Goal: Information Seeking & Learning: Learn about a topic

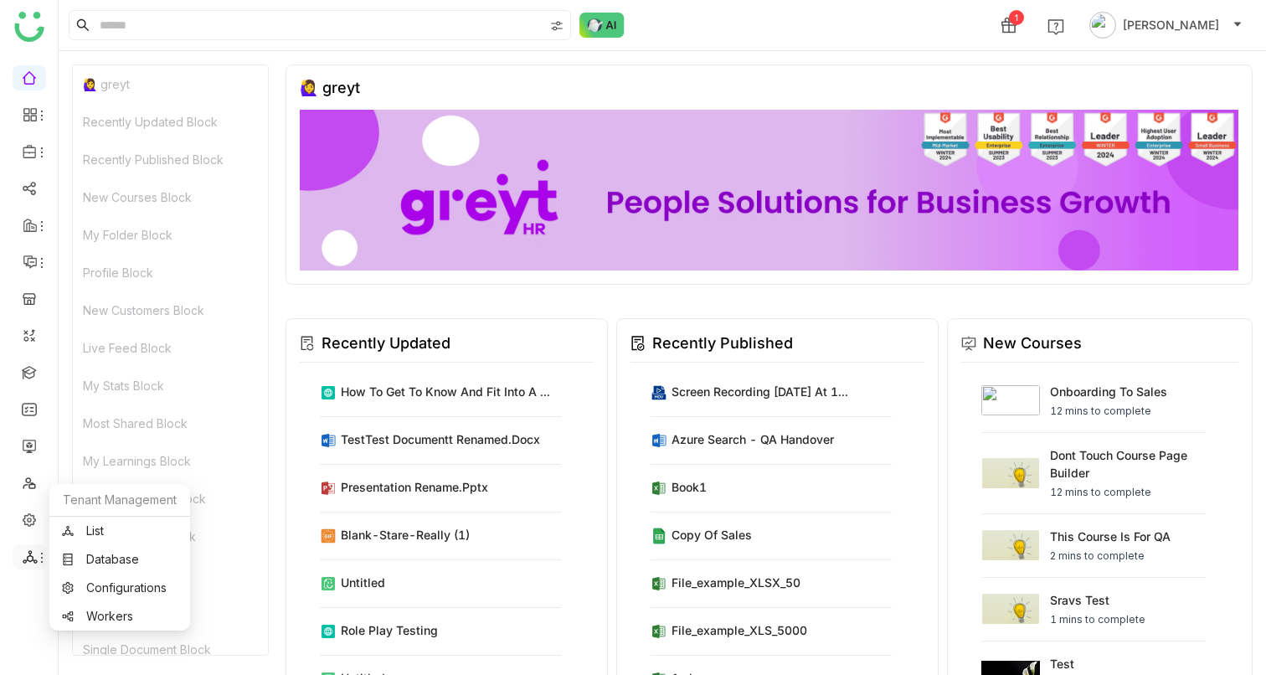
click at [23, 558] on icon at bounding box center [30, 556] width 15 height 15
click at [116, 525] on link "List" at bounding box center [120, 531] width 116 height 12
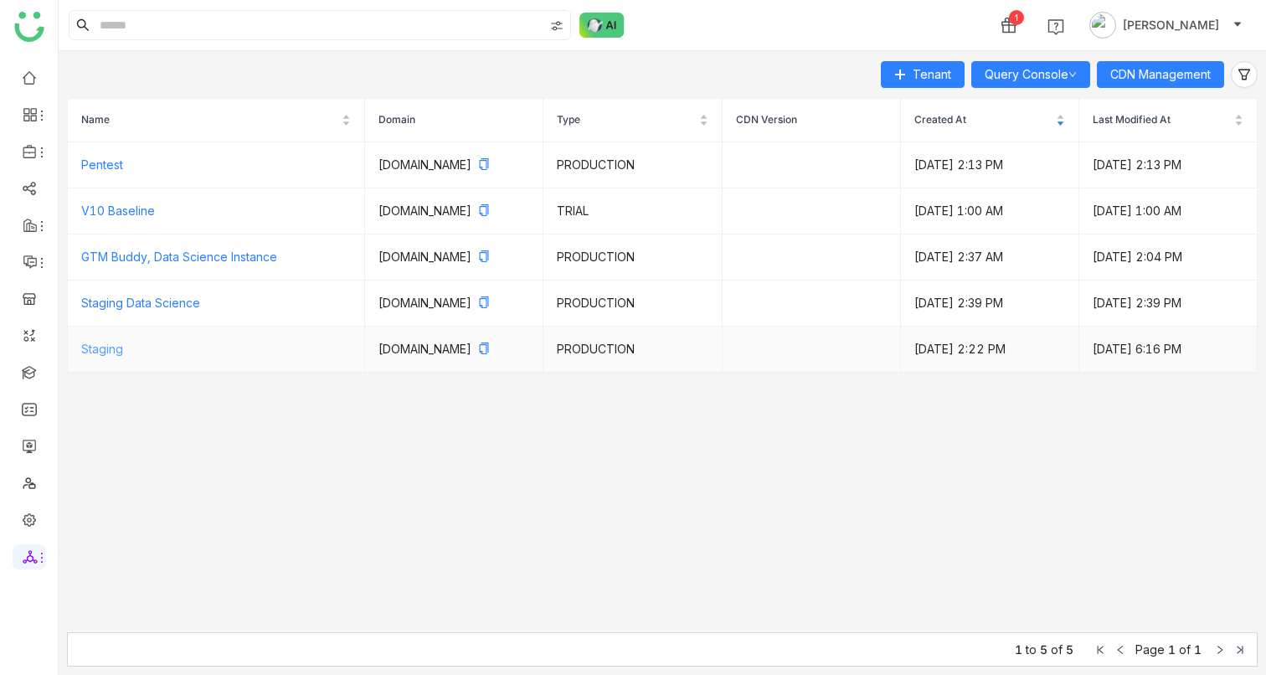
click at [96, 356] on link "Staging" at bounding box center [102, 349] width 42 height 14
click at [25, 518] on link at bounding box center [29, 519] width 15 height 14
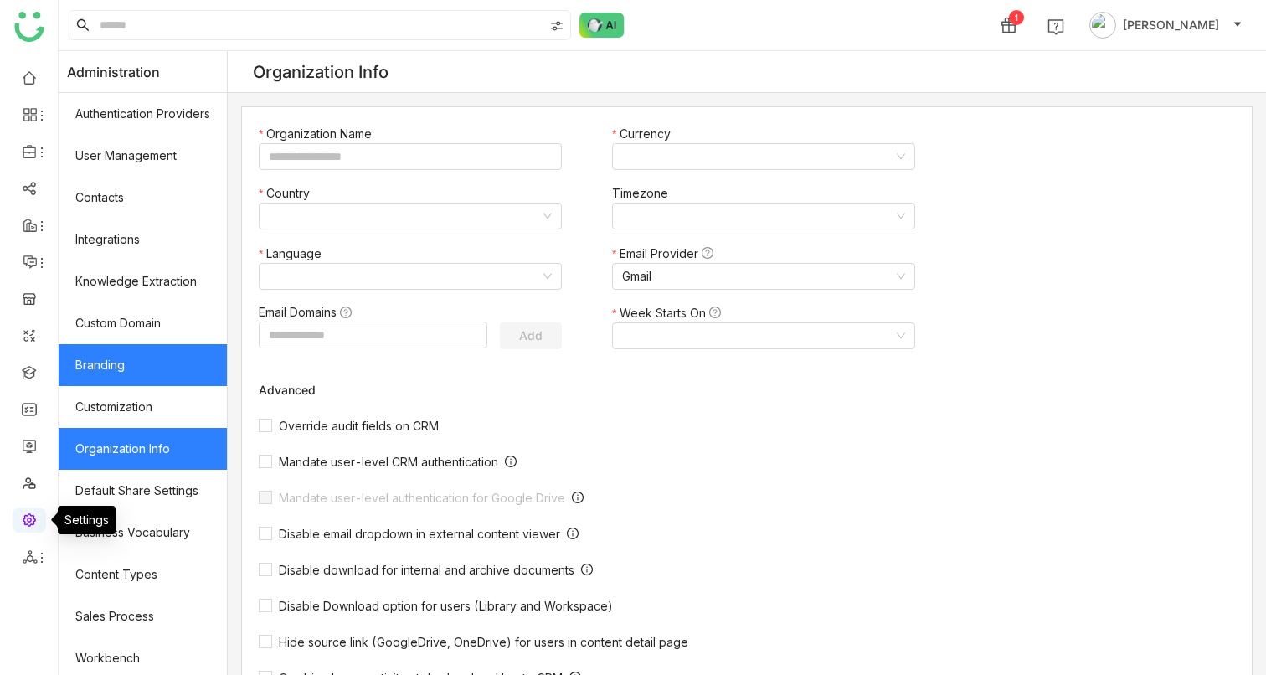
type input "*******"
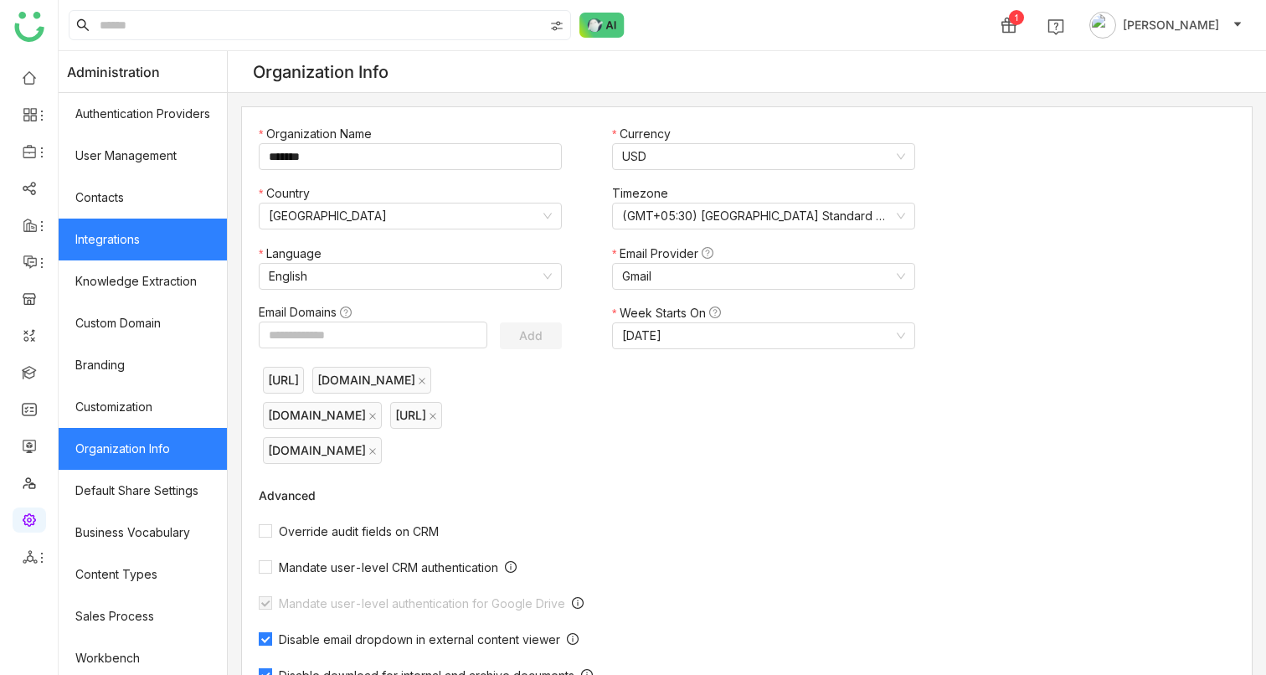
click at [142, 246] on link "Integrations" at bounding box center [143, 240] width 168 height 42
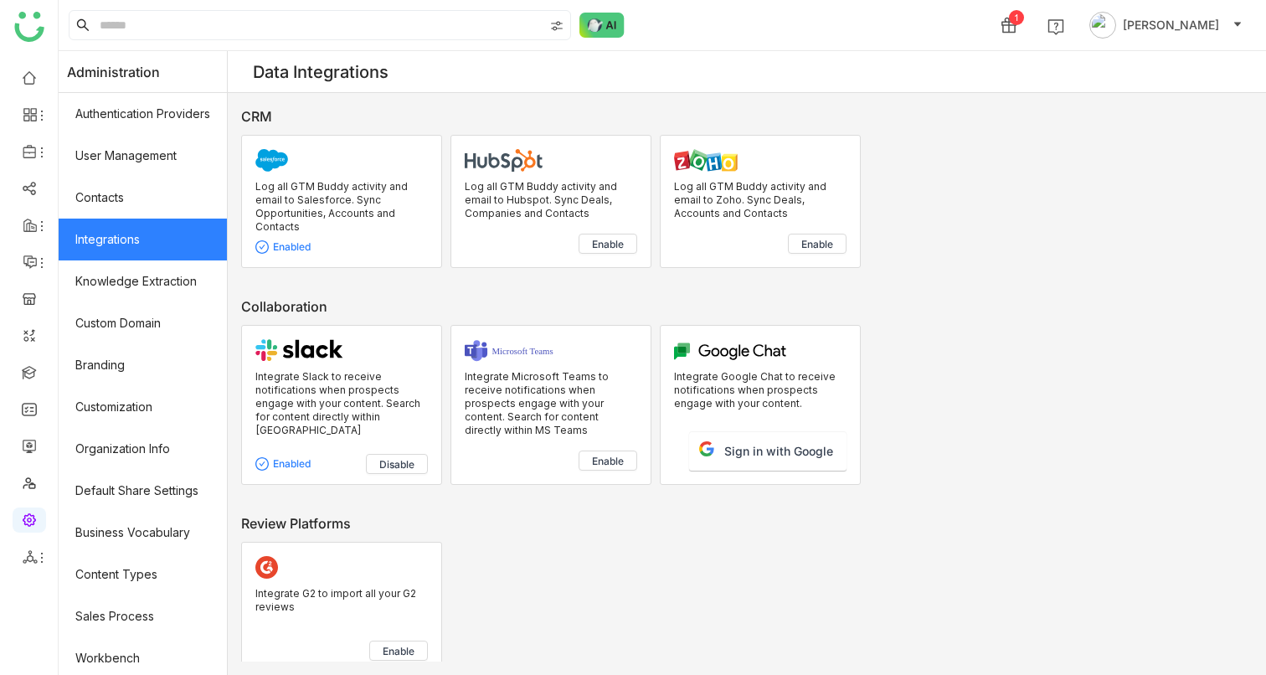
click at [411, 468] on span "Disable" at bounding box center [396, 464] width 35 height 13
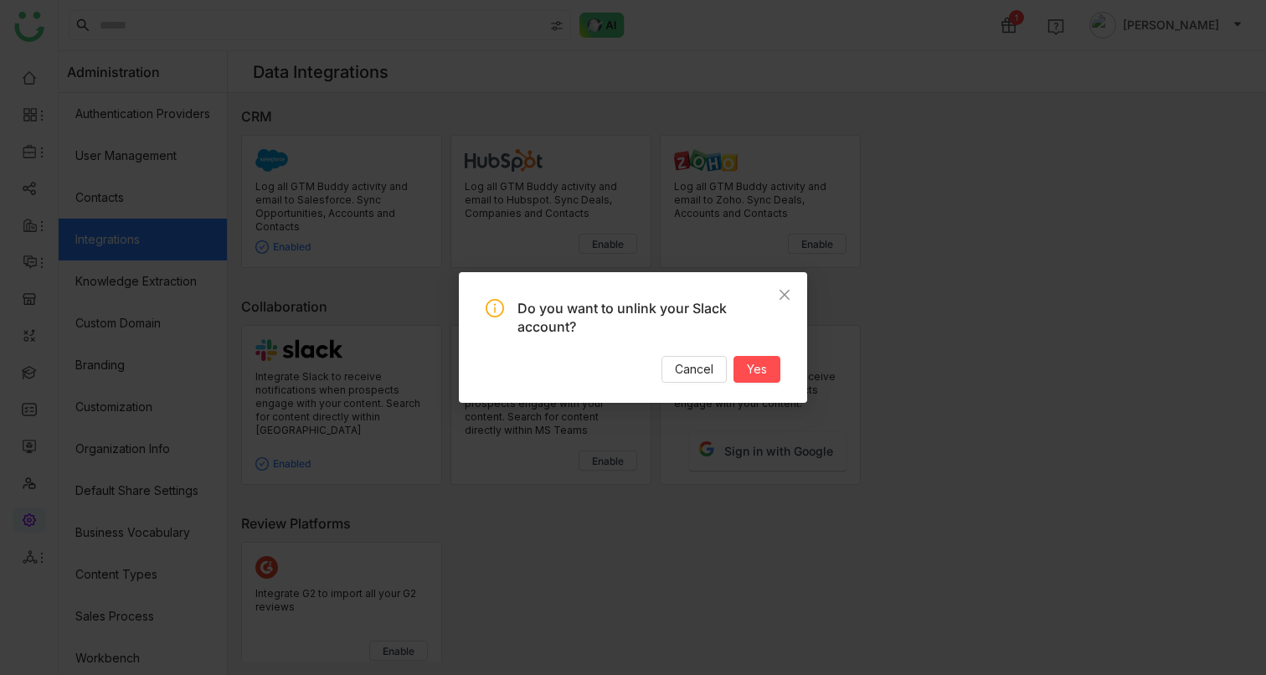
click at [749, 384] on div "Do you want to unlink your Slack account? Cancel Yes" at bounding box center [633, 337] width 348 height 131
click at [750, 375] on span "Yes" at bounding box center [757, 369] width 20 height 18
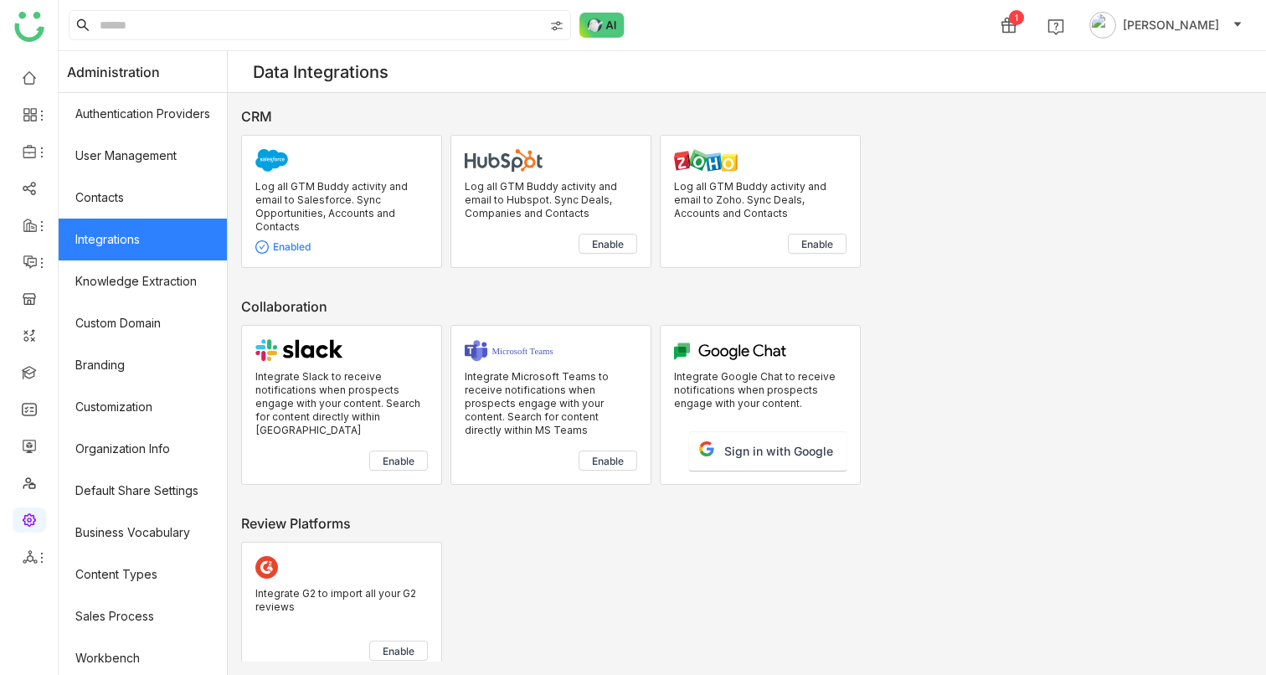
click at [414, 456] on span "Enable" at bounding box center [399, 461] width 32 height 13
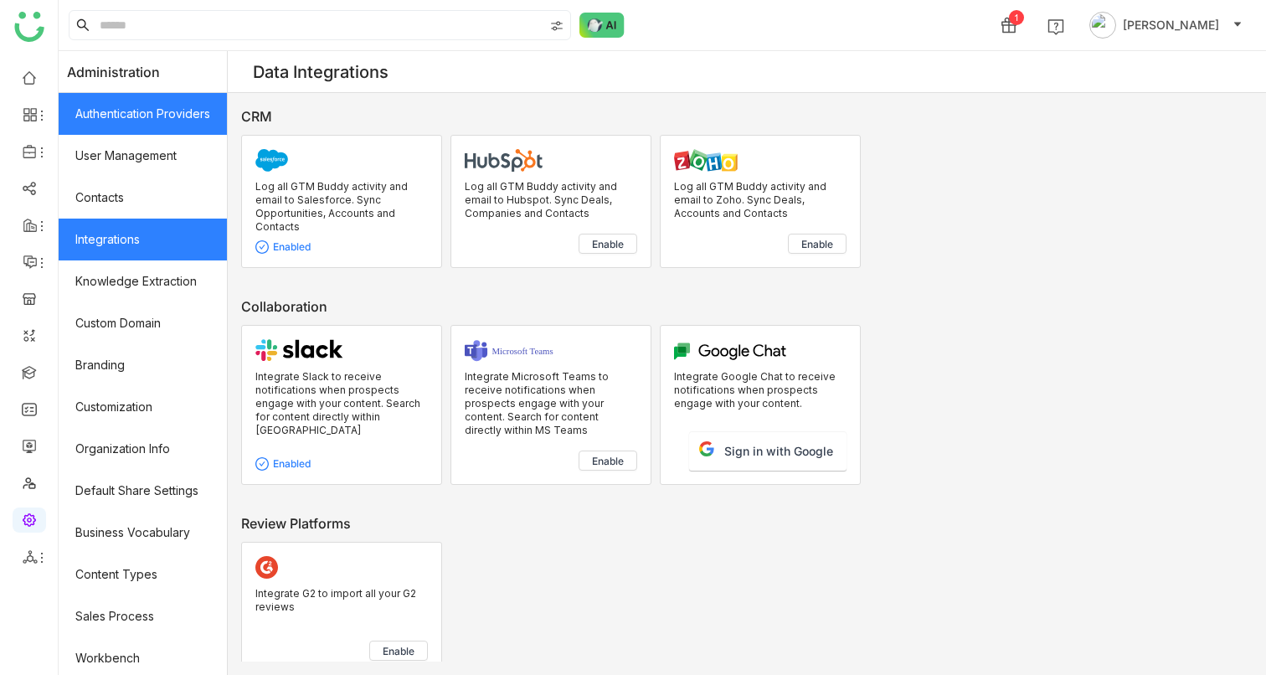
click at [175, 124] on link "Authentication Providers" at bounding box center [143, 114] width 168 height 42
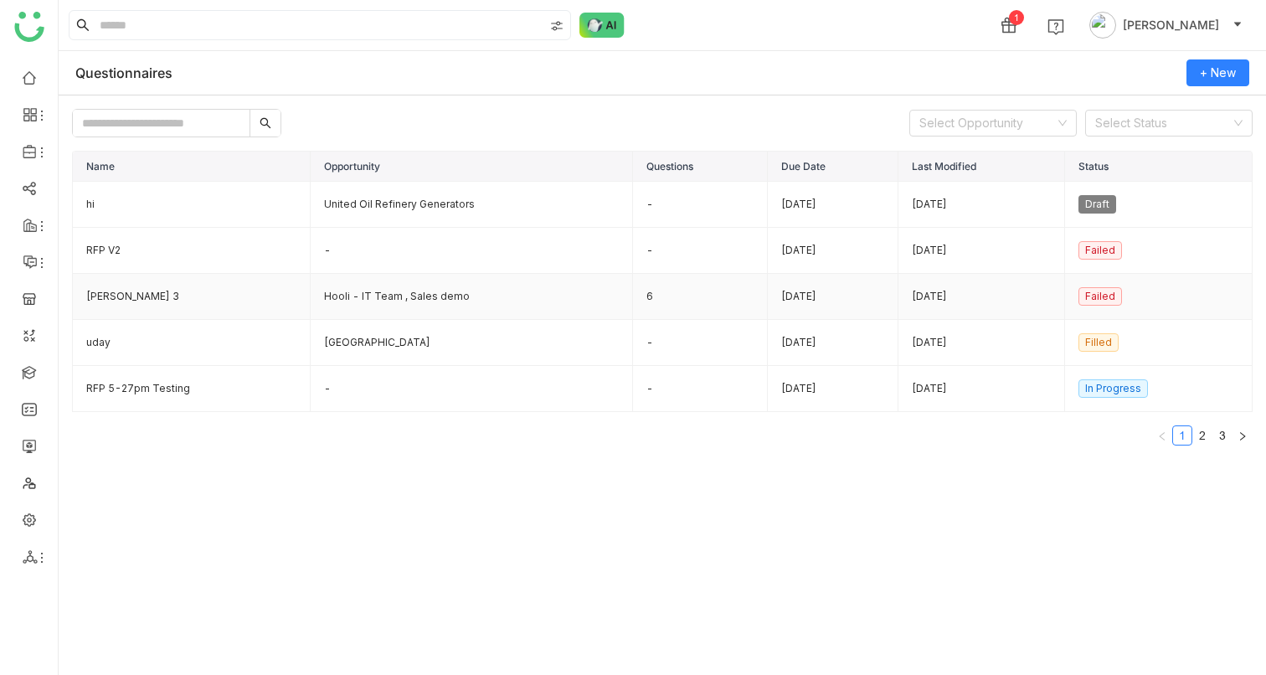
click at [115, 297] on td "[PERSON_NAME] 3" at bounding box center [192, 297] width 238 height 46
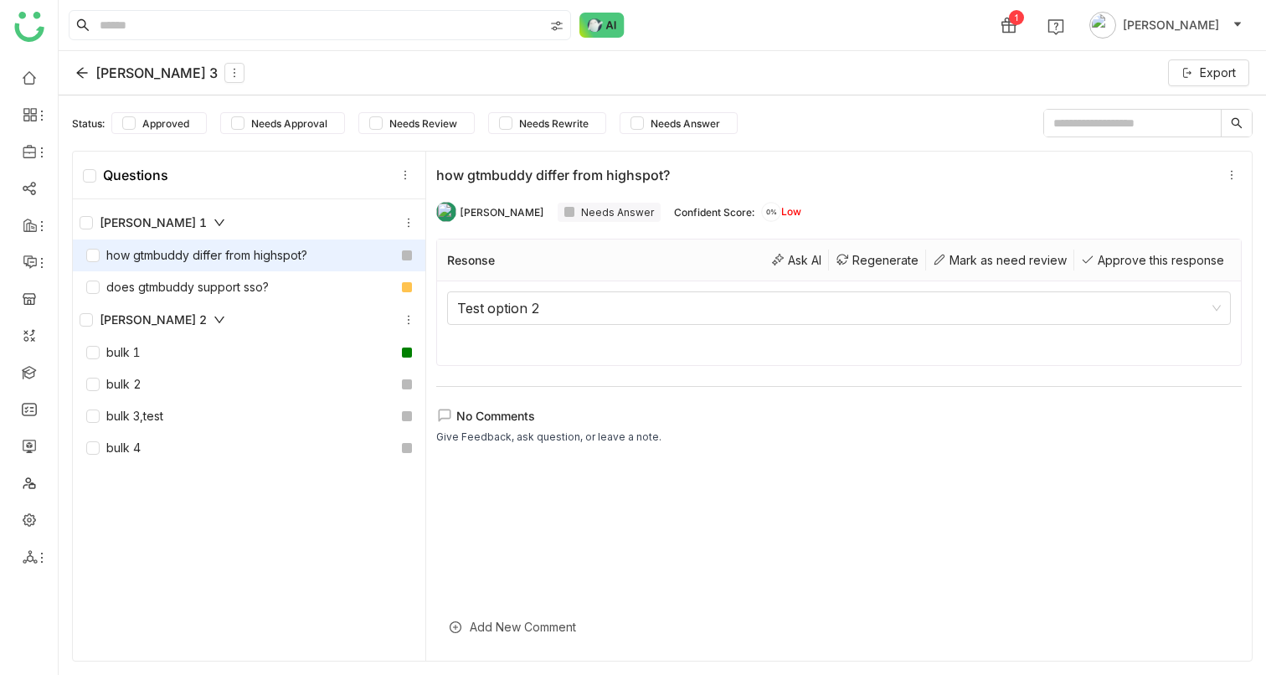
click at [158, 249] on div "how gtmbuddy differ from highspot?" at bounding box center [196, 255] width 221 height 18
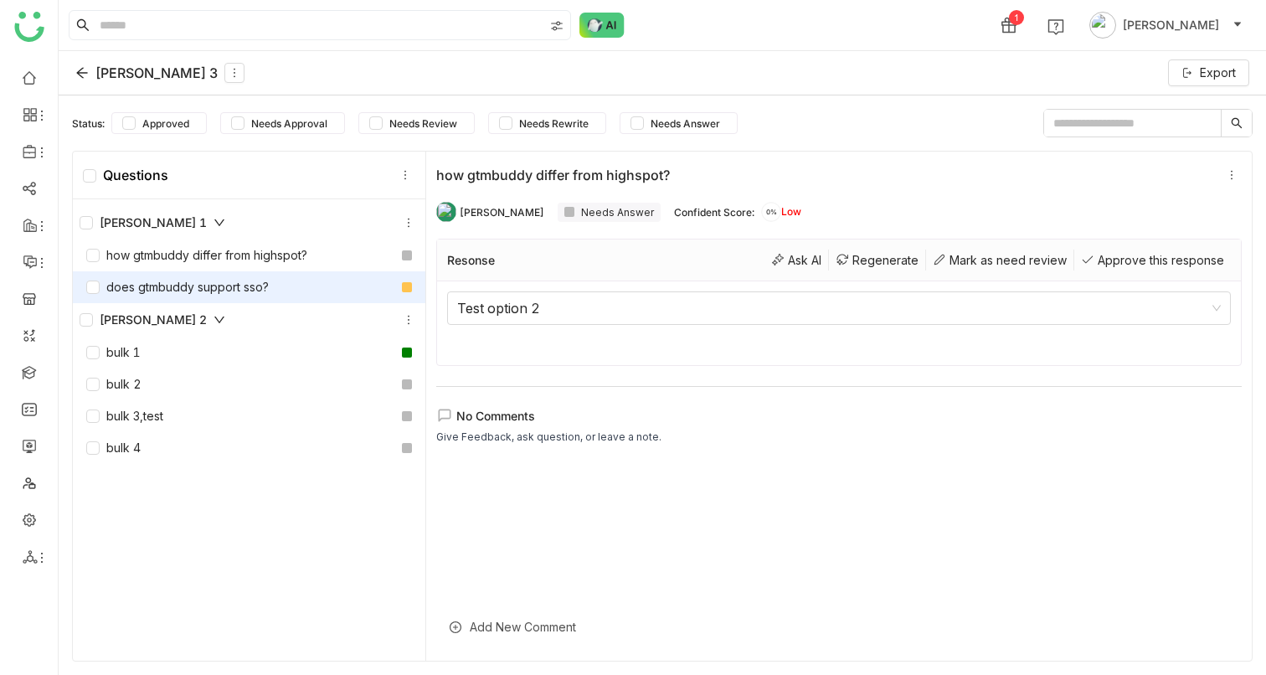
click at [188, 288] on div "does gtmbuddy support sso?" at bounding box center [177, 287] width 183 height 18
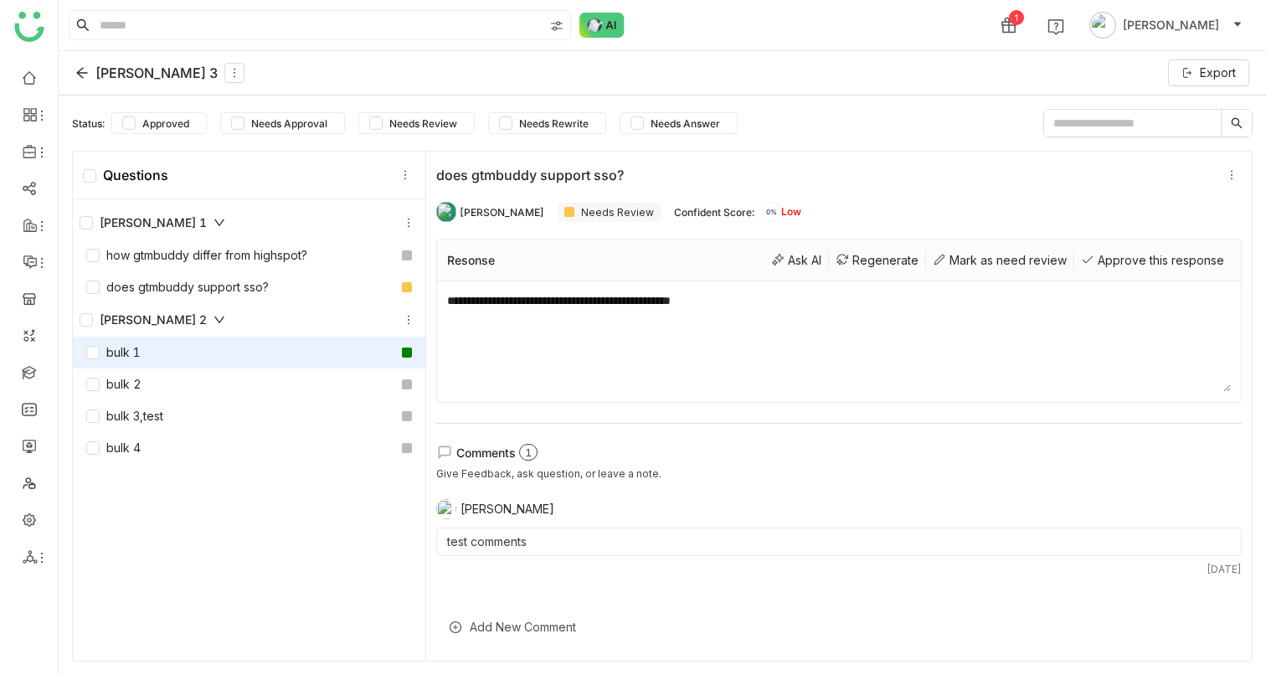
click at [142, 346] on div "bulk 1" at bounding box center [249, 353] width 353 height 32
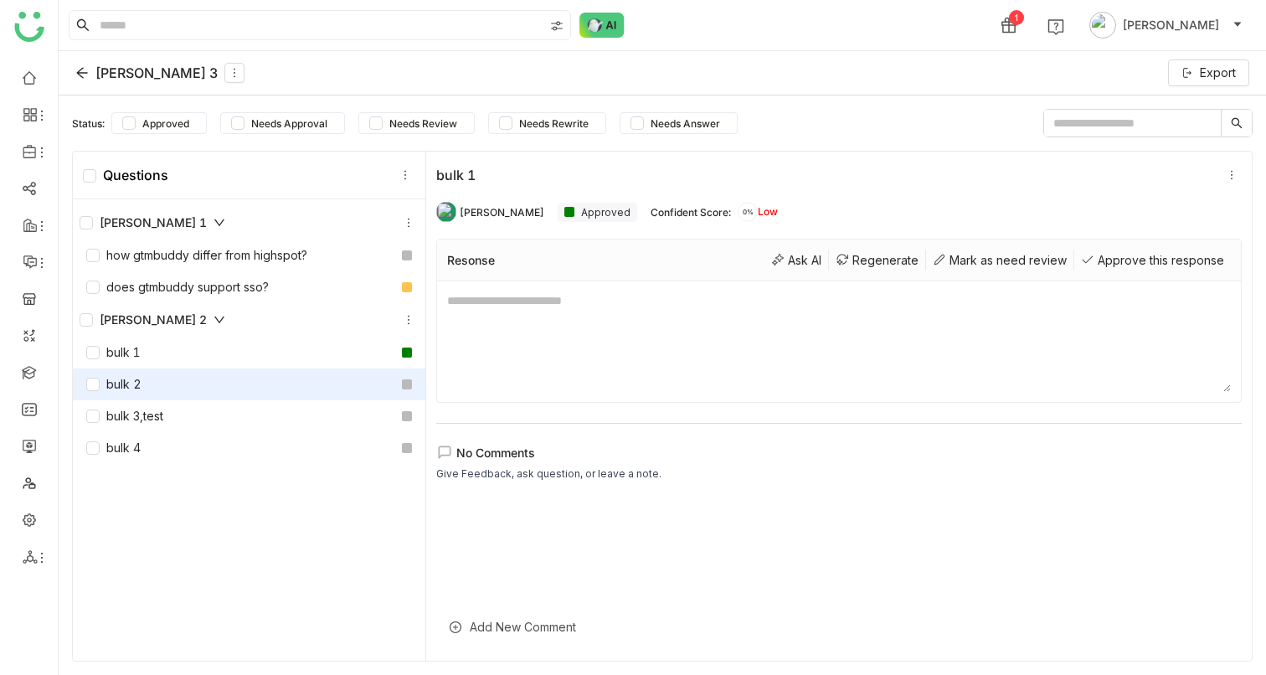
click at [130, 395] on div "bulk 2" at bounding box center [249, 384] width 353 height 32
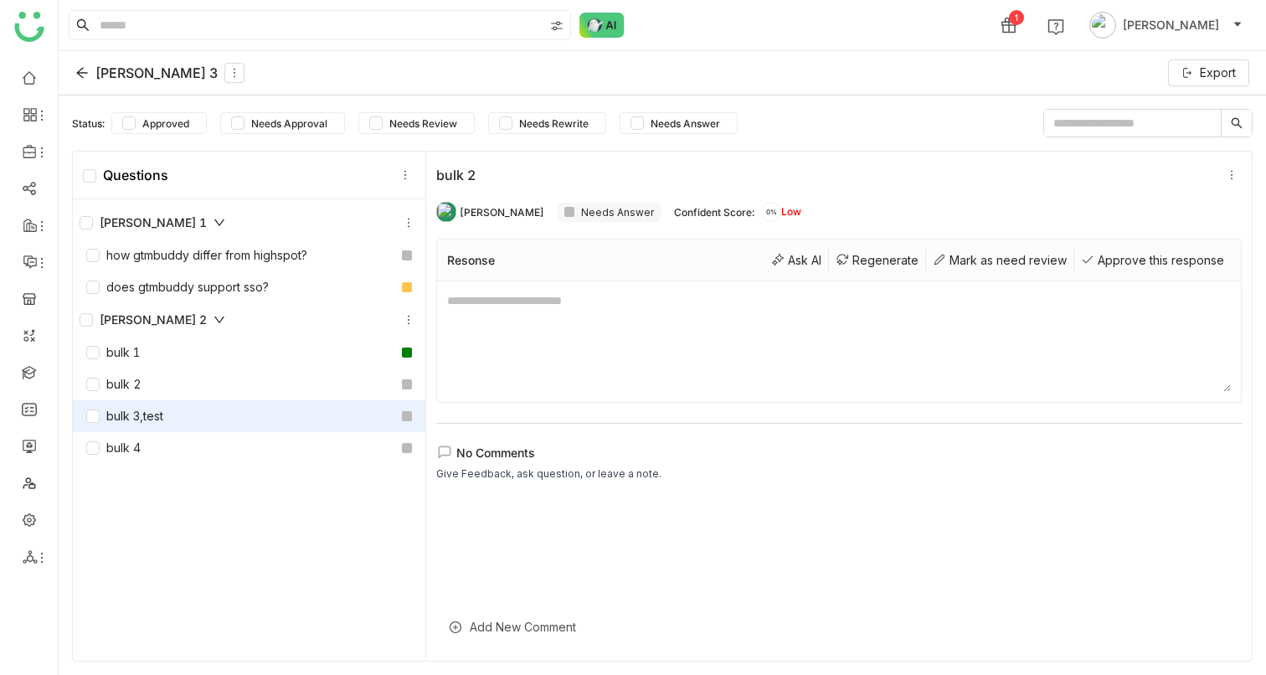
click at [131, 407] on div "bulk 3,test" at bounding box center [124, 416] width 77 height 18
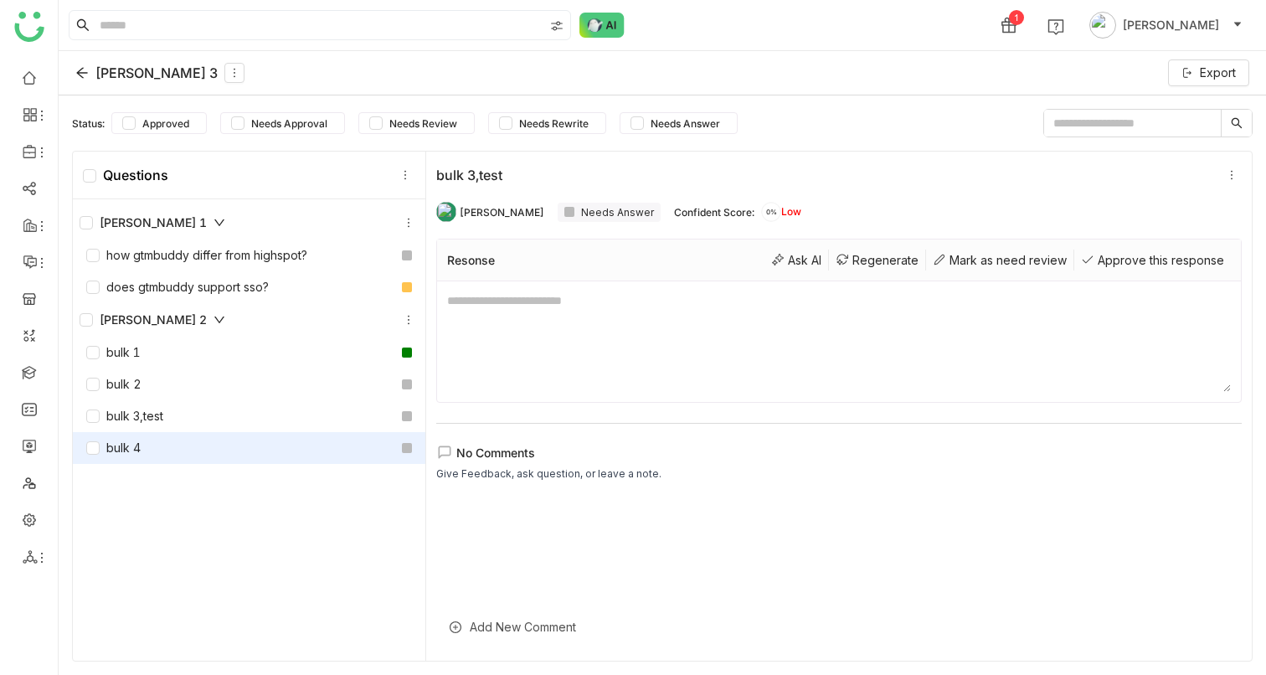
click at [131, 449] on div "bulk 4" at bounding box center [113, 448] width 54 height 18
click at [778, 261] on div "Ask AI" at bounding box center [796, 259] width 64 height 21
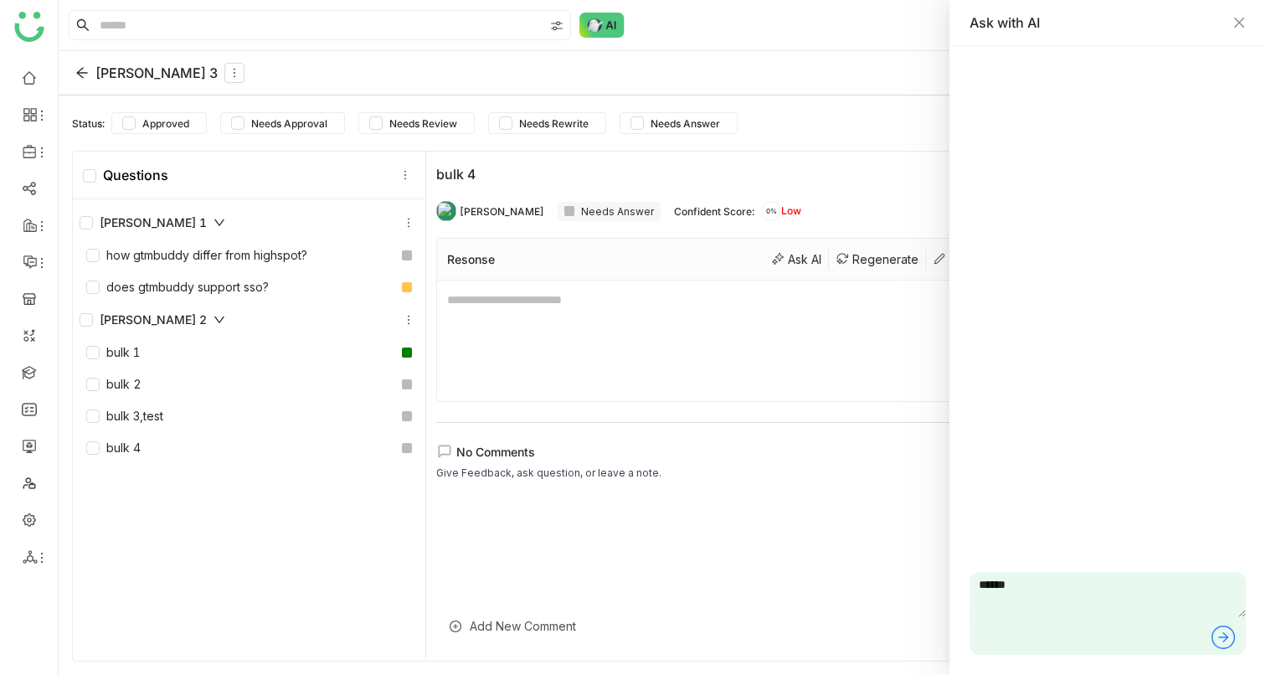
click at [1232, 631] on icon at bounding box center [1223, 636] width 23 height 23
click at [1245, 22] on icon "Close" at bounding box center [1239, 22] width 13 height 13
